Goal: Task Accomplishment & Management: Manage account settings

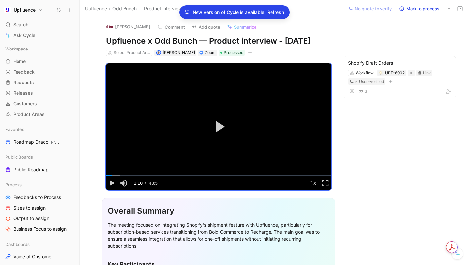
scroll to position [112, 0]
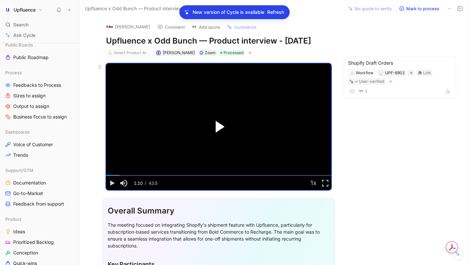
click at [222, 127] on span "Video Player" at bounding box center [220, 127] width 9 height 12
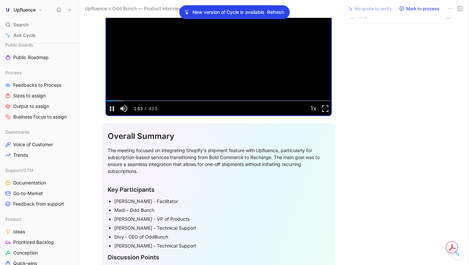
scroll to position [75, 0]
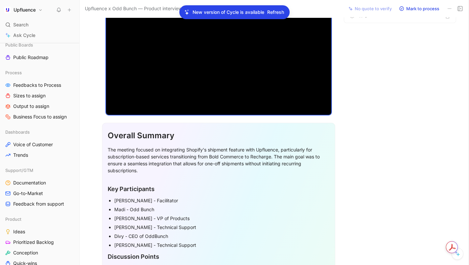
click at [353, 186] on div "[PERSON_NAME] Comment Add quote Summarize Upfluence x Odd Bunch — Product inter…" at bounding box center [274, 141] width 389 height 248
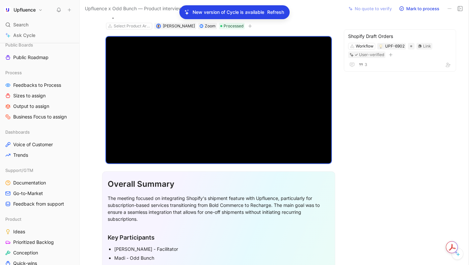
scroll to position [11, 0]
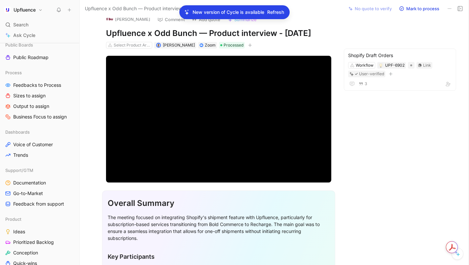
scroll to position [7, 0]
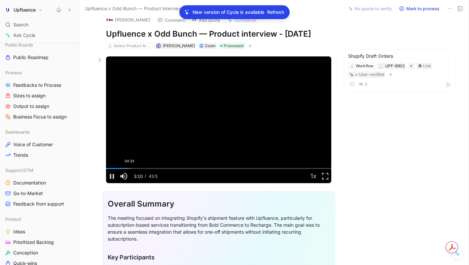
click at [130, 168] on div "Loaded : 11.09% 04:34 03:11" at bounding box center [218, 168] width 225 height 1
click at [135, 168] on div "05:32" at bounding box center [135, 168] width 0 height 1
click at [142, 168] on div "06:57" at bounding box center [142, 168] width 0 height 1
click at [144, 168] on div "07:24" at bounding box center [144, 168] width 0 height 1
click at [147, 168] on div "07:59" at bounding box center [147, 168] width 0 height 1
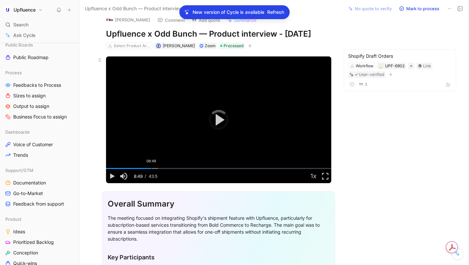
click at [151, 169] on div "08:49" at bounding box center [151, 168] width 0 height 1
click at [157, 169] on div "09:51" at bounding box center [157, 168] width 0 height 1
click at [165, 168] on div "11:28" at bounding box center [165, 168] width 0 height 1
click at [172, 148] on video "Video Player" at bounding box center [218, 120] width 225 height 127
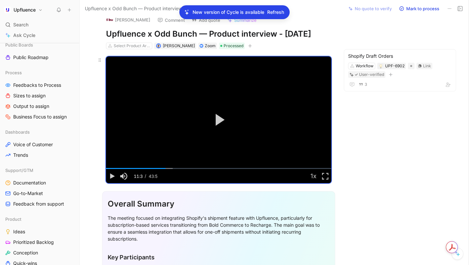
click at [172, 148] on video "Video Player" at bounding box center [218, 120] width 225 height 127
click at [155, 135] on video "Video Player" at bounding box center [218, 120] width 225 height 127
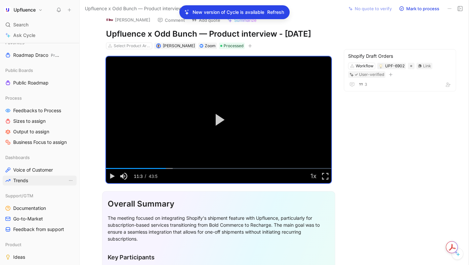
scroll to position [85, 0]
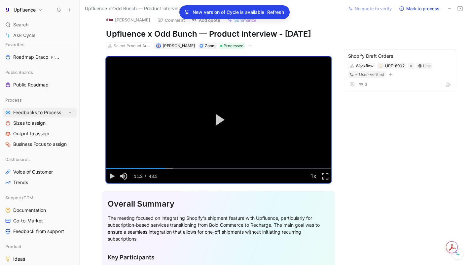
click at [27, 112] on span "Feedbacks to Process" at bounding box center [37, 112] width 48 height 7
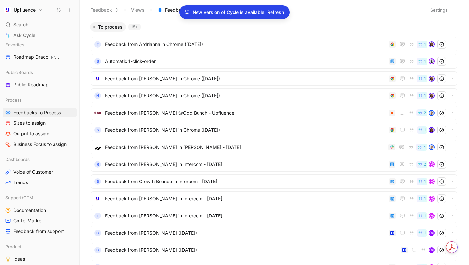
click at [277, 11] on span "Refresh" at bounding box center [275, 12] width 17 height 8
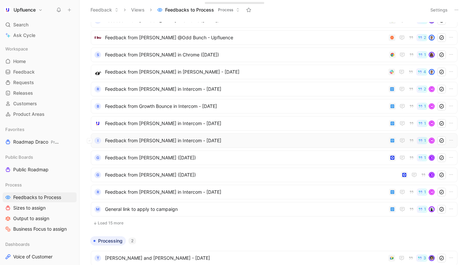
scroll to position [129, 0]
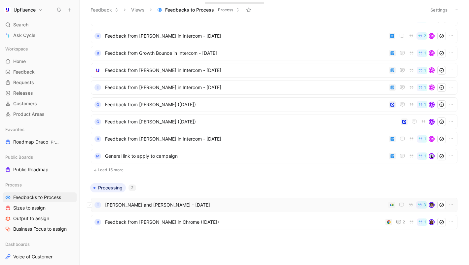
click at [127, 204] on span "[PERSON_NAME] and [PERSON_NAME] - [DATE]" at bounding box center [245, 205] width 281 height 8
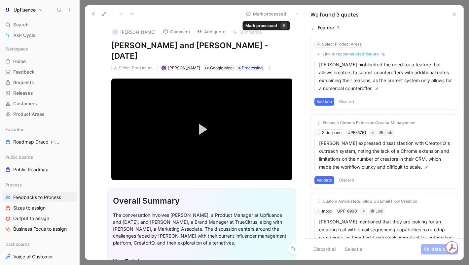
click at [267, 12] on button "Mark processed" at bounding box center [266, 13] width 46 height 9
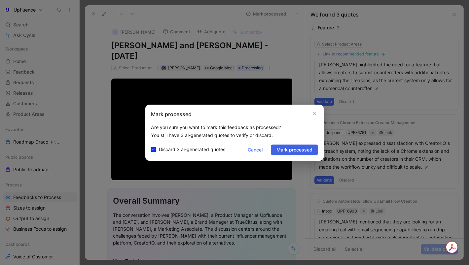
click at [286, 147] on span "Mark processed" at bounding box center [295, 150] width 36 height 8
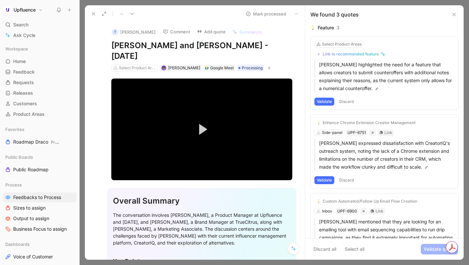
scroll to position [111, 0]
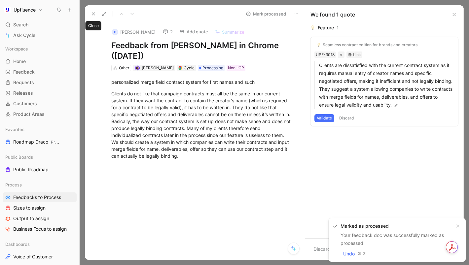
click at [94, 15] on icon at bounding box center [93, 13] width 5 height 5
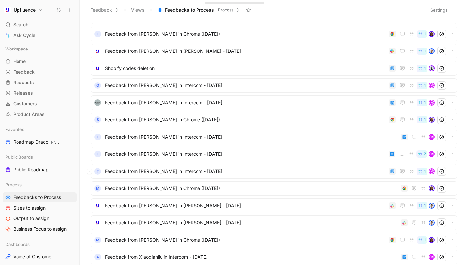
scroll to position [335, 0]
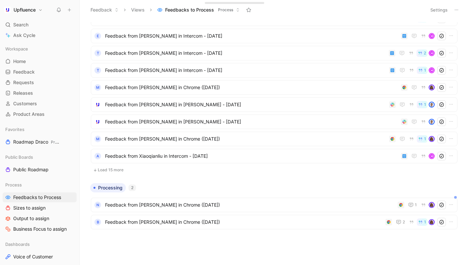
click at [115, 169] on button "Load 15 more" at bounding box center [274, 170] width 367 height 8
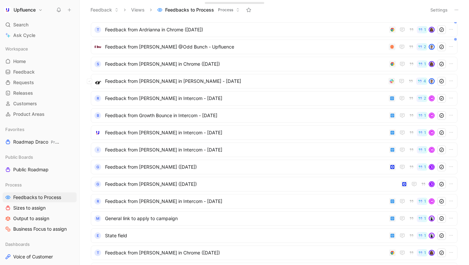
scroll to position [0, 0]
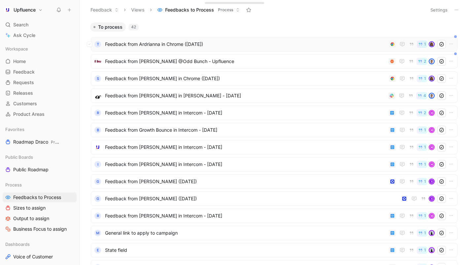
click at [253, 45] on span "Feedback from Ardrianna in Chrome ([DATE])" at bounding box center [246, 44] width 282 height 8
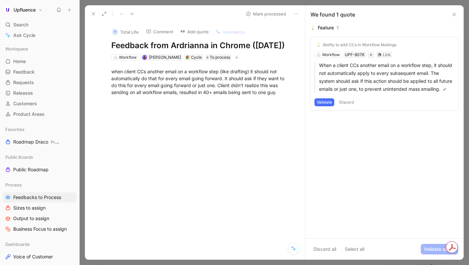
click at [321, 106] on button "Validate" at bounding box center [325, 102] width 20 height 8
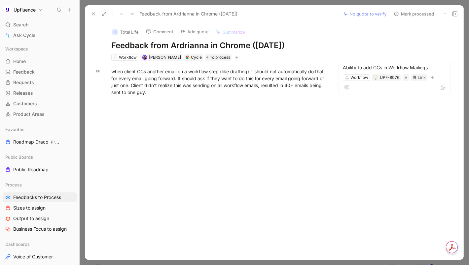
click at [412, 17] on button "Mark processed" at bounding box center [414, 13] width 46 height 9
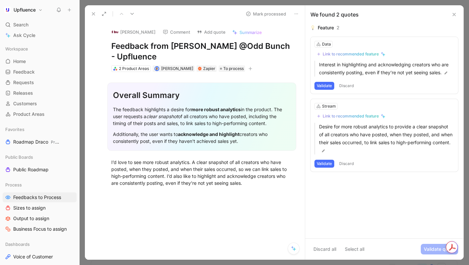
click at [95, 17] on button at bounding box center [93, 13] width 9 height 9
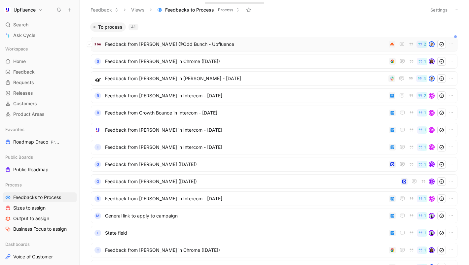
click at [237, 50] on div "Feedback from Madi Borland @Odd Bunch - Upfluence 2" at bounding box center [274, 44] width 367 height 15
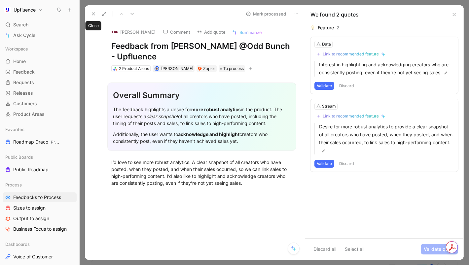
click at [93, 15] on icon at bounding box center [93, 13] width 5 height 5
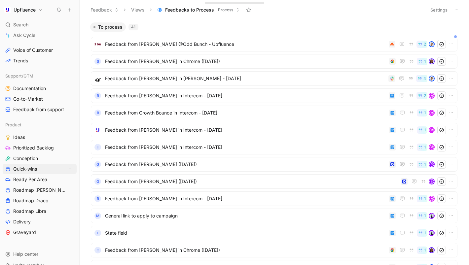
scroll to position [217, 0]
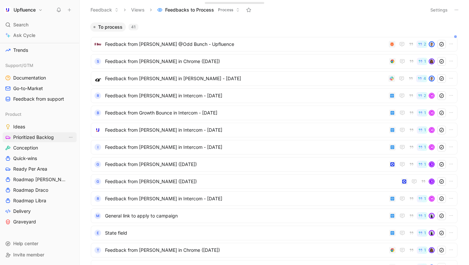
click at [32, 137] on span "Prioritized Backlog" at bounding box center [33, 137] width 41 height 7
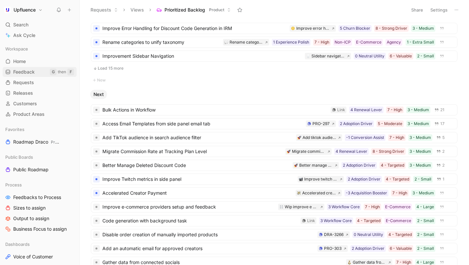
click at [27, 73] on span "Feedback" at bounding box center [23, 72] width 21 height 7
